Goal: Find specific page/section: Find specific page/section

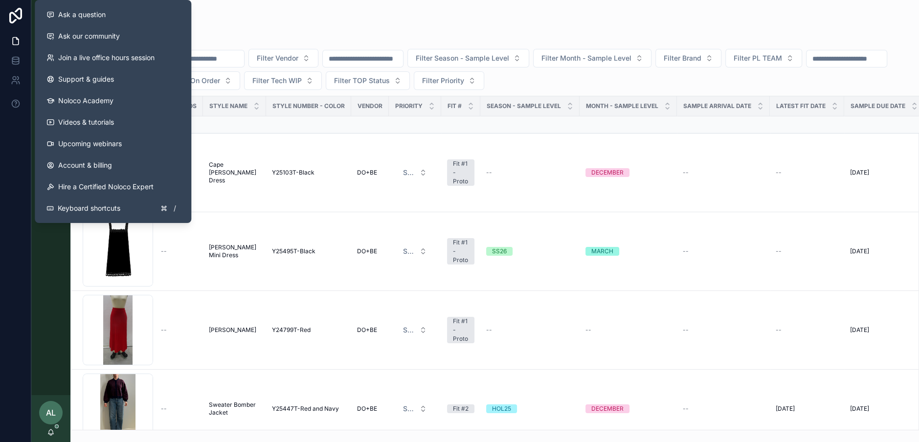
scroll to position [800, 0]
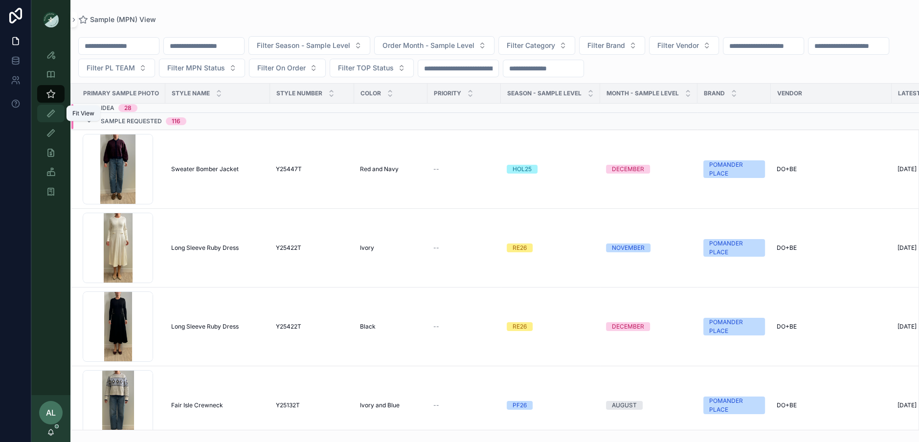
click at [54, 113] on icon "scrollable content" at bounding box center [51, 114] width 10 height 10
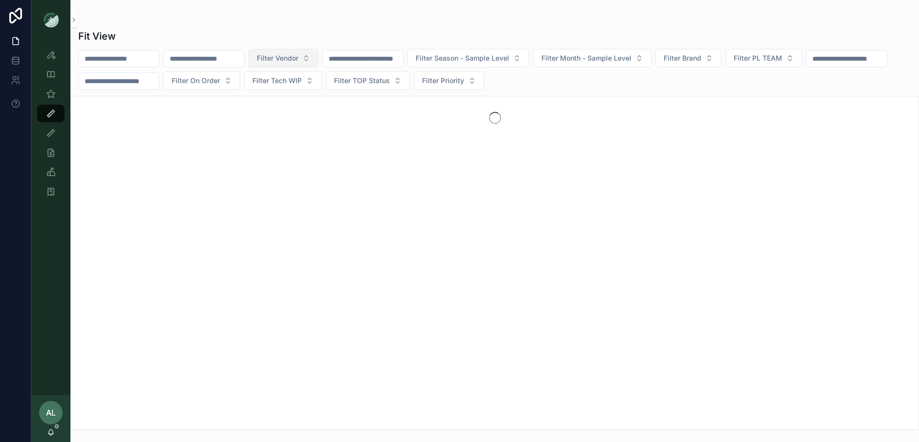
click at [298, 54] on span "Filter Vendor" at bounding box center [278, 58] width 42 height 10
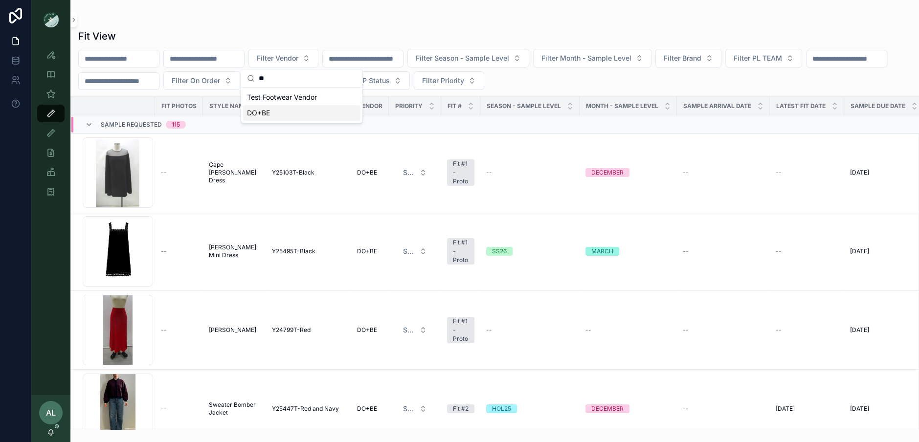
type input "**"
click at [284, 116] on div "DO+BE" at bounding box center [301, 113] width 117 height 16
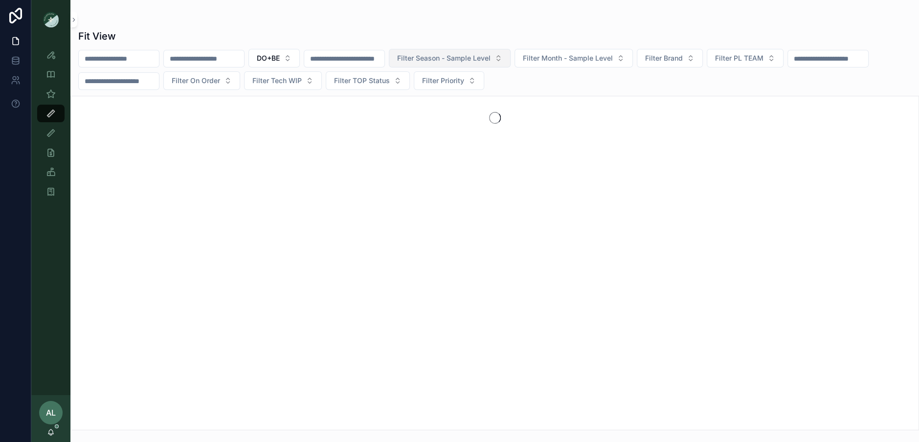
click at [490, 57] on span "Filter Season - Sample Level" at bounding box center [443, 58] width 93 height 10
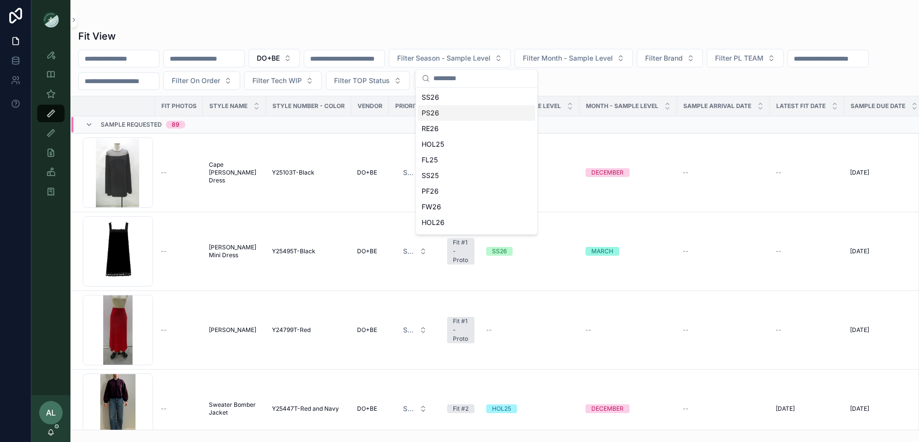
click at [443, 111] on div "PS26" at bounding box center [476, 113] width 117 height 16
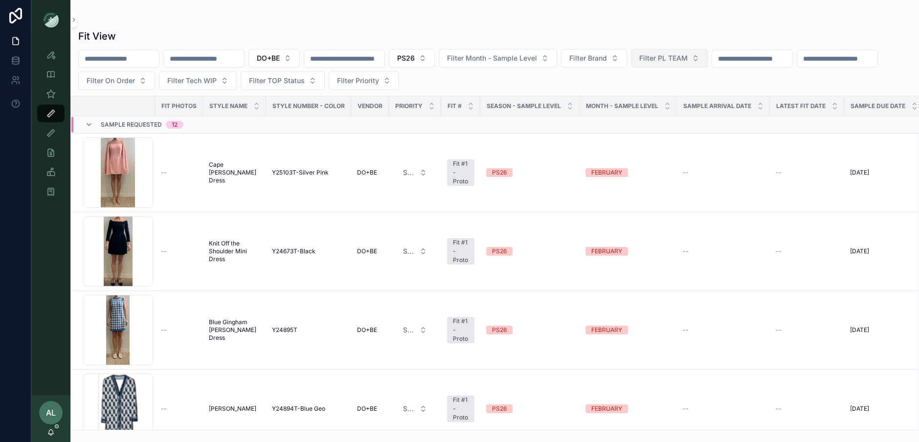
click at [665, 58] on span "Filter PL TEAM" at bounding box center [663, 58] width 48 height 10
click at [656, 100] on div "DC" at bounding box center [694, 97] width 117 height 16
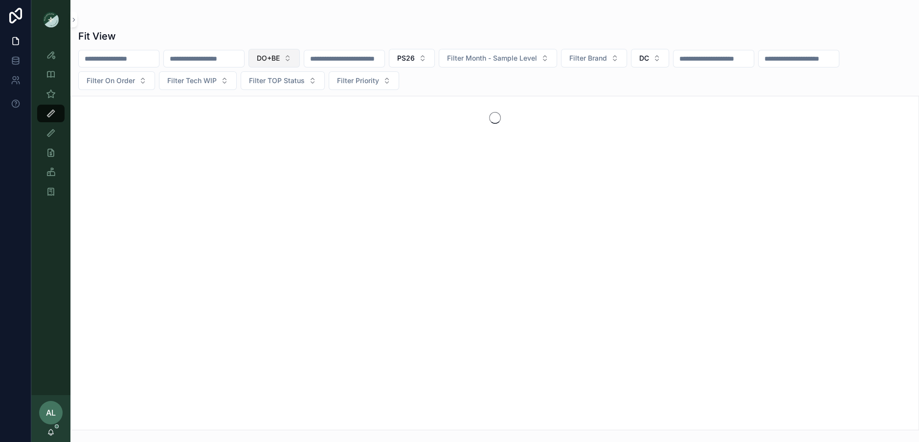
click at [280, 57] on span "DO+BE" at bounding box center [268, 58] width 23 height 10
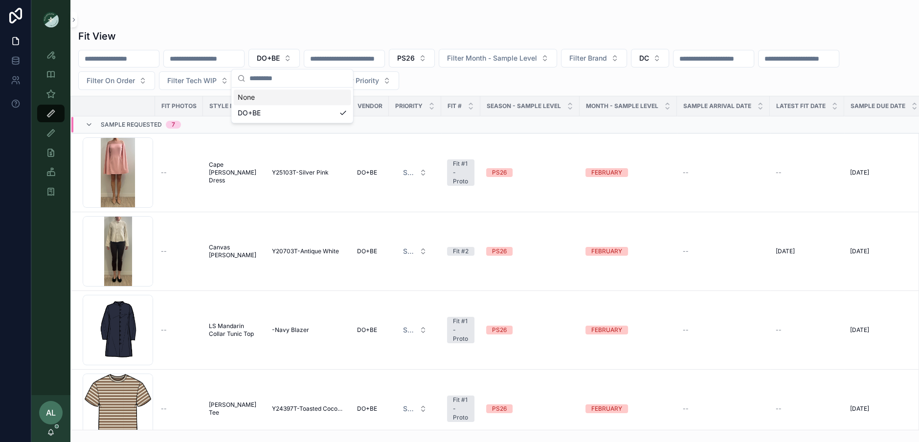
click at [437, 76] on div "DO+BE PS26 Filter Month - Sample Level Filter Brand DC Filter On Order Filter T…" at bounding box center [494, 69] width 849 height 41
click at [280, 59] on span "DO+BE" at bounding box center [268, 58] width 23 height 10
type input "****"
click at [292, 99] on div "SAHU GLOBAL" at bounding box center [292, 97] width 117 height 16
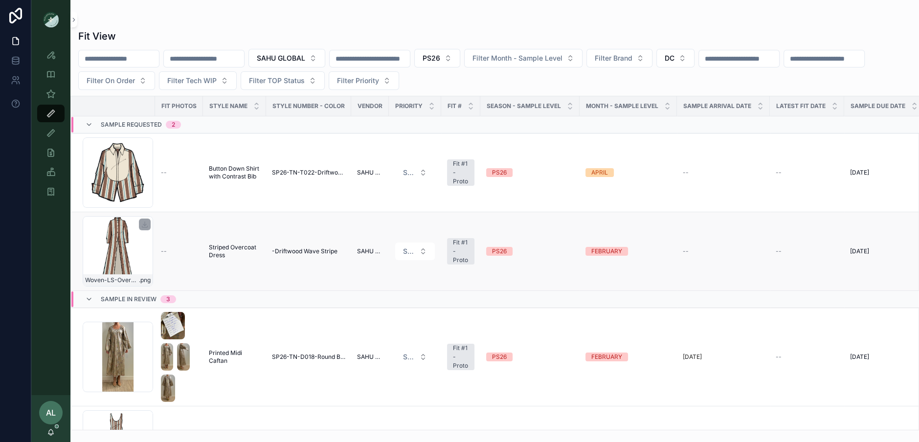
click at [140, 243] on div "Woven-LS-Overcoat-dress_driftwood .png" at bounding box center [118, 251] width 70 height 70
click at [282, 59] on span "SAHU GLOBAL" at bounding box center [281, 58] width 48 height 10
type input "**"
click at [269, 111] on span "DO+BE" at bounding box center [261, 113] width 23 height 10
